Goal: Task Accomplishment & Management: Use online tool/utility

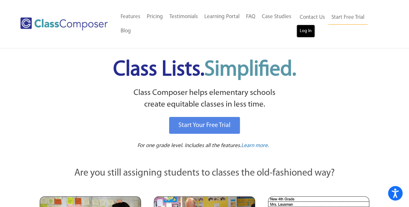
click at [303, 29] on link "Log In" at bounding box center [306, 31] width 18 height 13
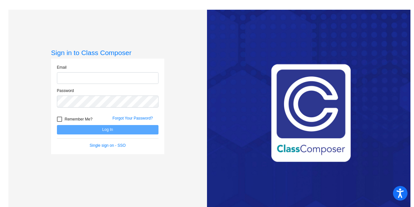
type input "rbachmuth@lcusd.net"
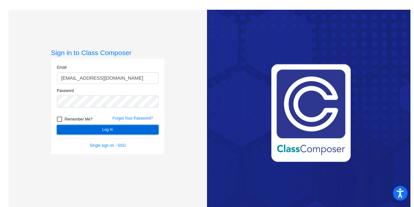
click at [110, 127] on button "Log In" at bounding box center [108, 129] width 102 height 9
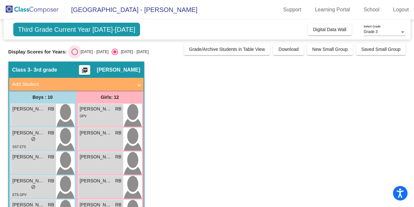
click at [76, 51] on div "Select an option" at bounding box center [74, 52] width 6 height 6
click at [75, 55] on input "2024 - 2025" at bounding box center [74, 55] width 0 height 0
radio input "true"
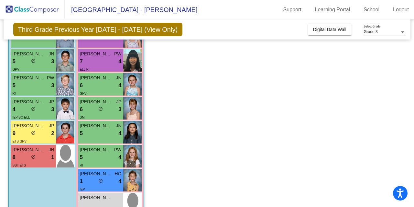
scroll to position [181, 0]
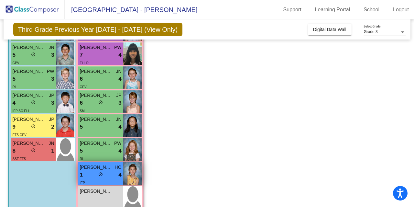
click at [103, 171] on div "lock do_not_disturb_alt" at bounding box center [100, 174] width 5 height 7
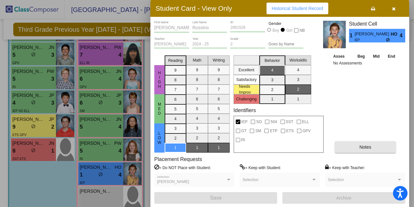
click at [360, 147] on span "Notes" at bounding box center [365, 146] width 12 height 5
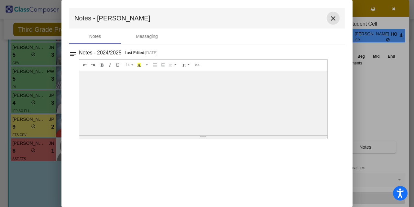
click at [334, 17] on mat-icon "close" at bounding box center [333, 19] width 8 height 8
